Goal: Find specific page/section: Find specific page/section

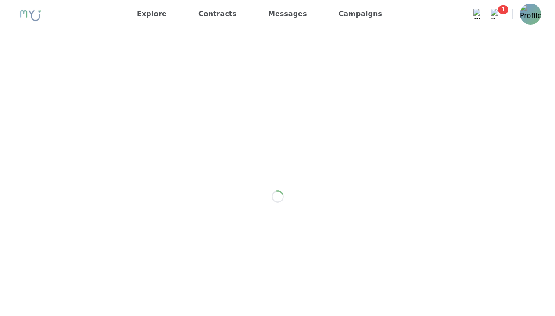
scroll to position [1070, 0]
